Goal: Browse casually

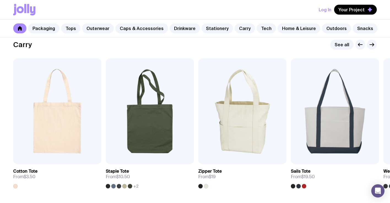
scroll to position [1167, 0]
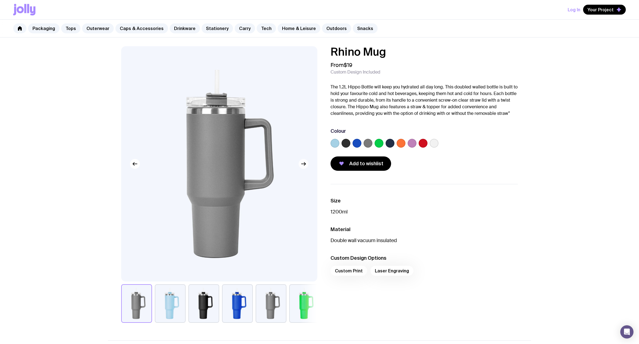
click at [305, 168] on button "button" at bounding box center [304, 164] width 10 height 10
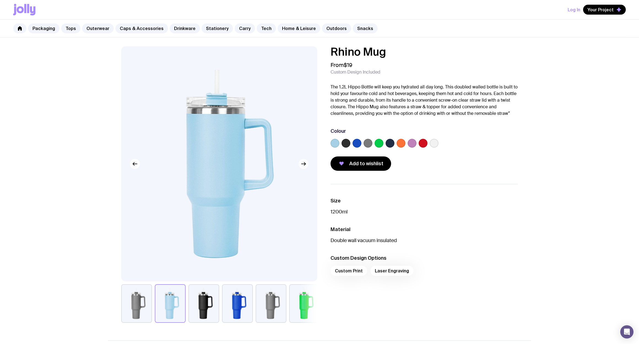
click at [305, 166] on icon "button" at bounding box center [303, 164] width 7 height 7
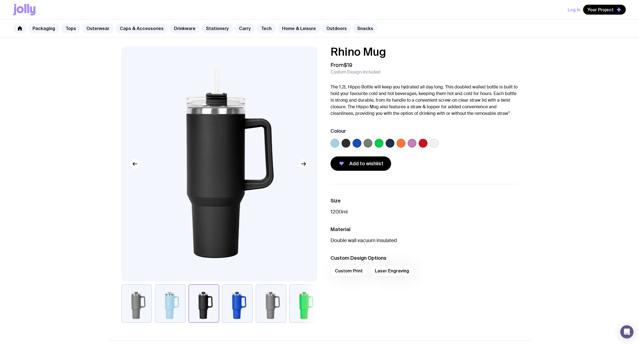
click at [305, 166] on icon "button" at bounding box center [303, 164] width 7 height 7
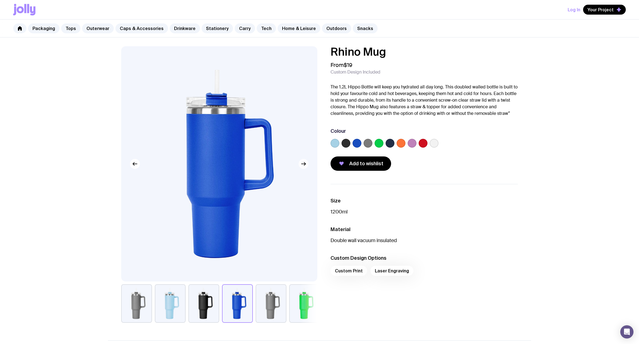
click at [305, 166] on icon "button" at bounding box center [303, 164] width 7 height 7
